Goal: Subscribe to service/newsletter

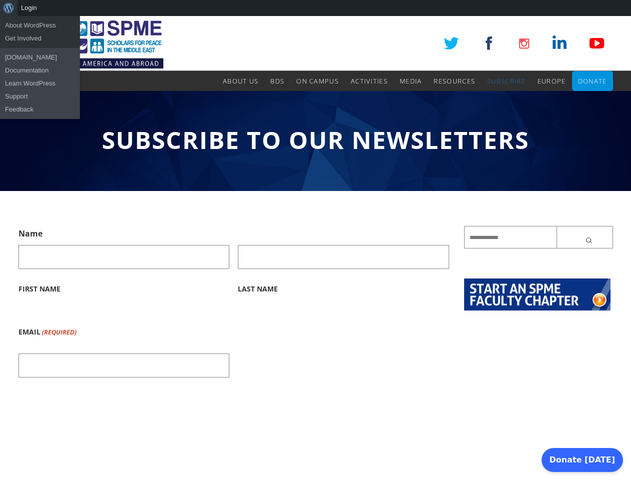
click at [315, 8] on div "About WordPress About WordPress Get Involved WordPress.org Documentation Learn …" at bounding box center [315, 8] width 631 height 16
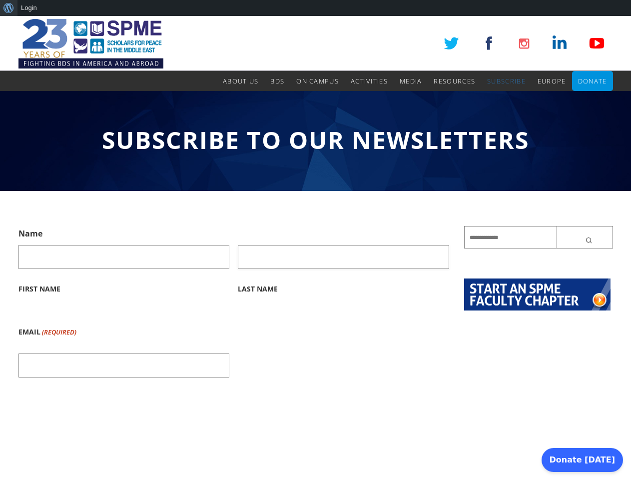
click at [315, 248] on input "Last Name" at bounding box center [343, 257] width 211 height 24
